Goal: Information Seeking & Learning: Learn about a topic

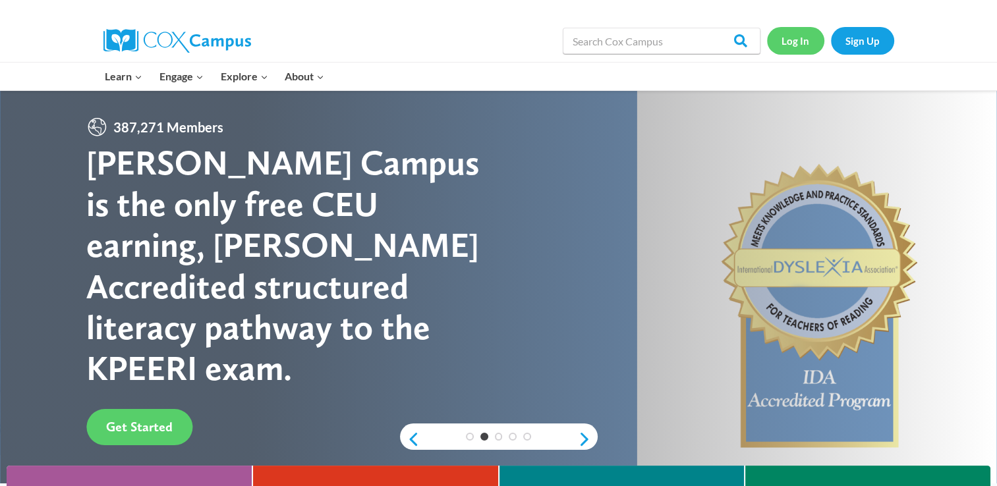
click at [795, 47] on link "Log In" at bounding box center [795, 40] width 57 height 27
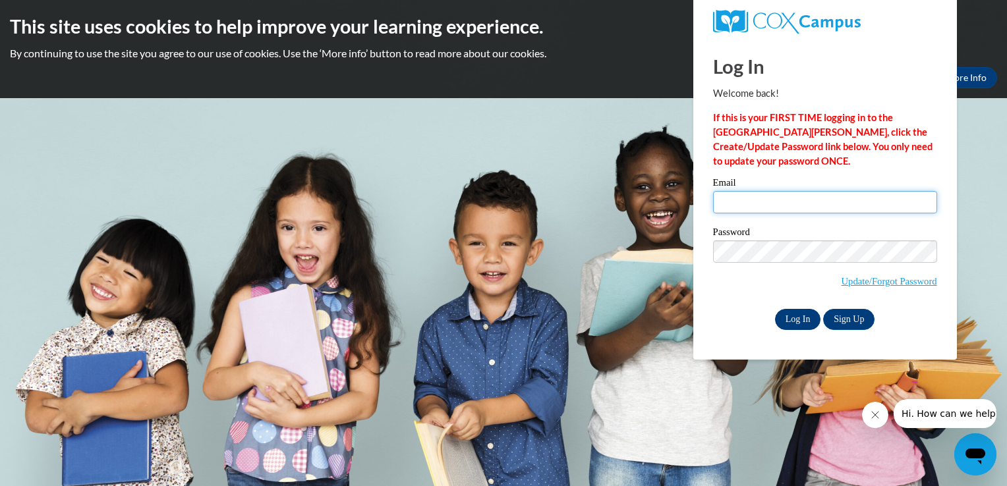
type input "[EMAIL_ADDRESS][DOMAIN_NAME]"
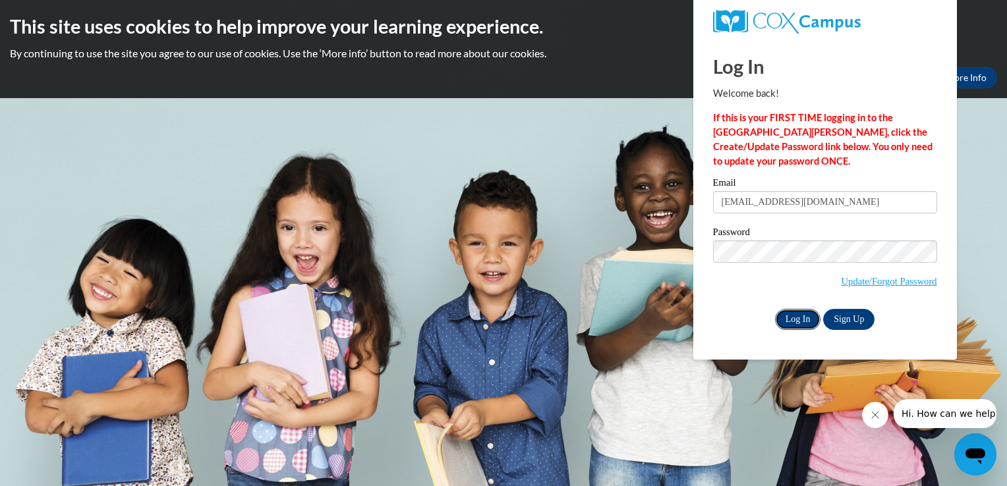
click at [791, 318] on input "Log In" at bounding box center [798, 319] width 46 height 21
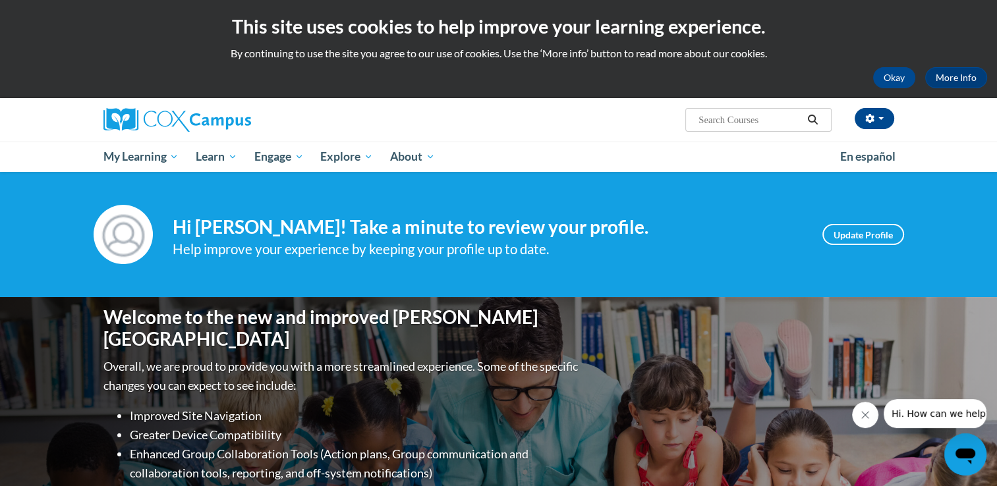
click at [733, 118] on input "Search..." at bounding box center [749, 120] width 105 height 16
type input "building"
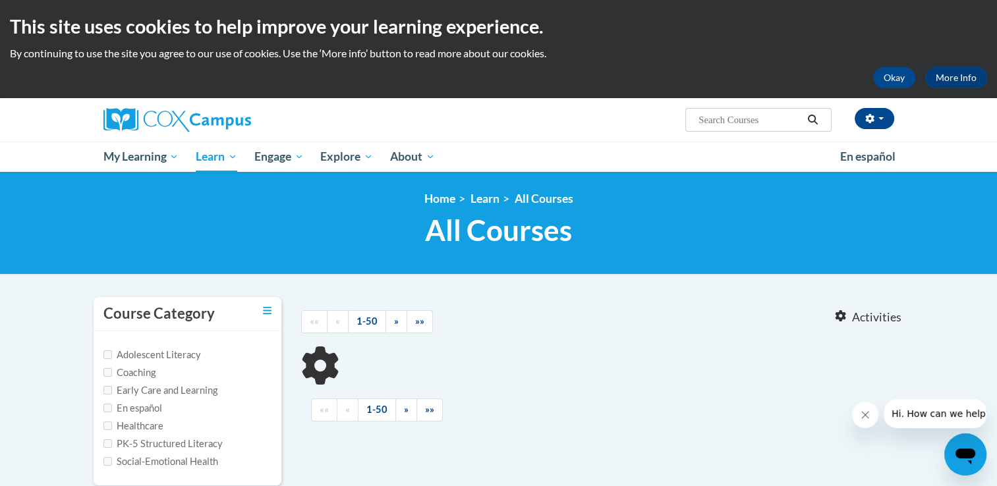
type input "building"
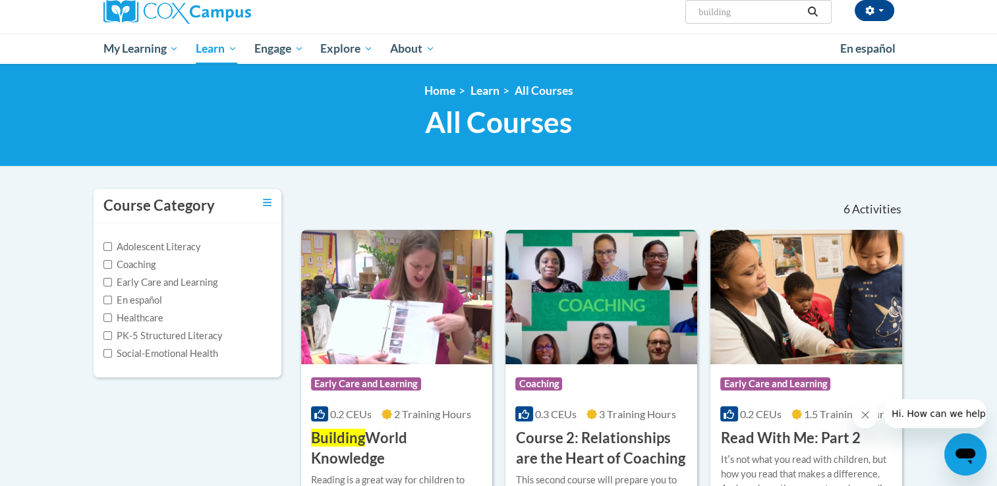
scroll to position [116, 0]
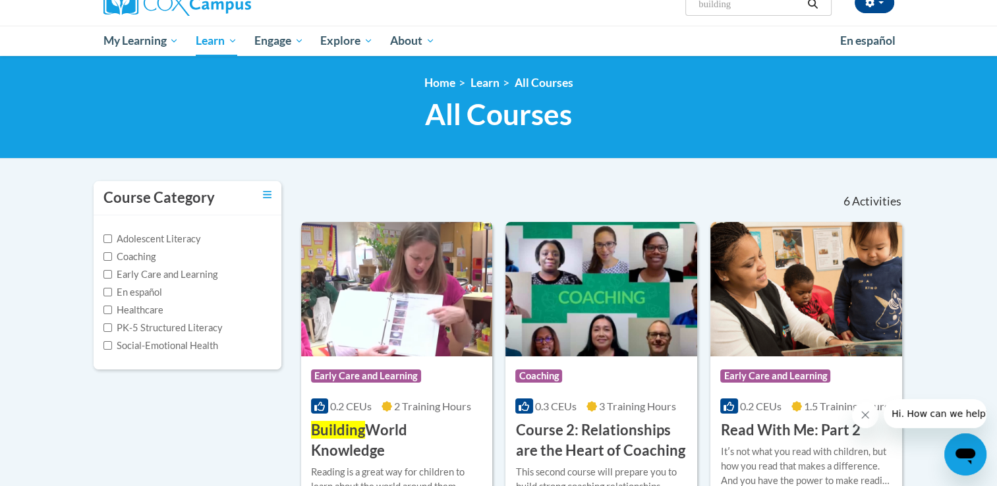
click at [391, 434] on h3 "Building World Knowledge" at bounding box center [397, 440] width 172 height 41
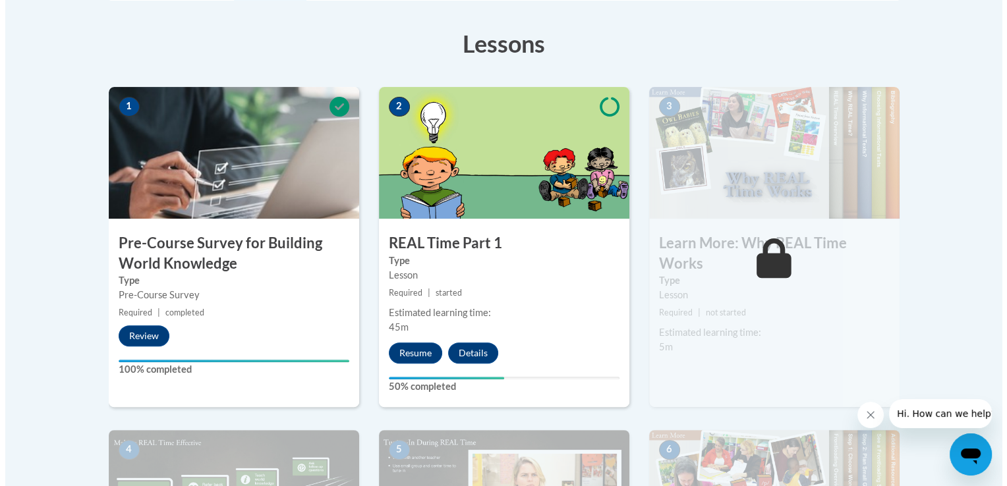
scroll to position [382, 0]
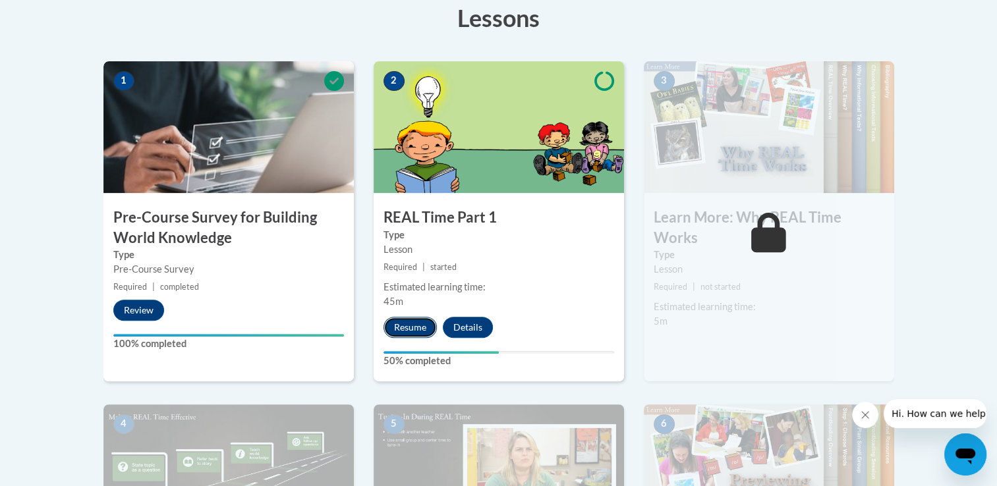
click at [394, 327] on button "Resume" at bounding box center [409, 327] width 53 height 21
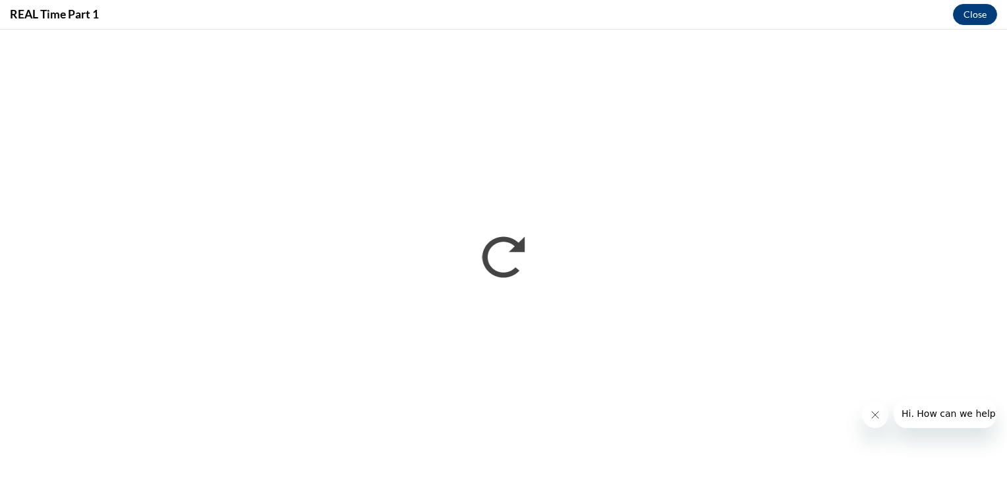
scroll to position [0, 0]
